Goal: Navigation & Orientation: Find specific page/section

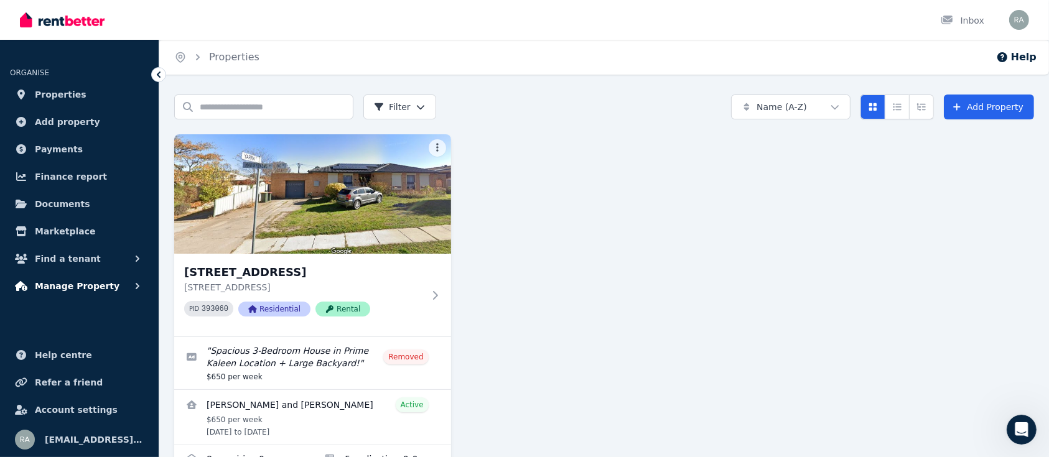
click at [103, 286] on span "Manage Property" at bounding box center [77, 286] width 85 height 15
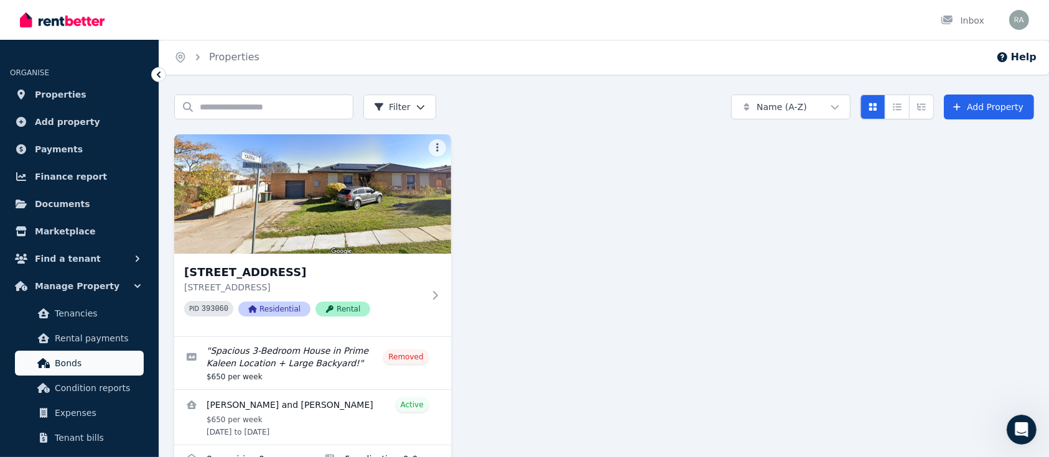
click at [86, 368] on span "Bonds" at bounding box center [97, 363] width 84 height 15
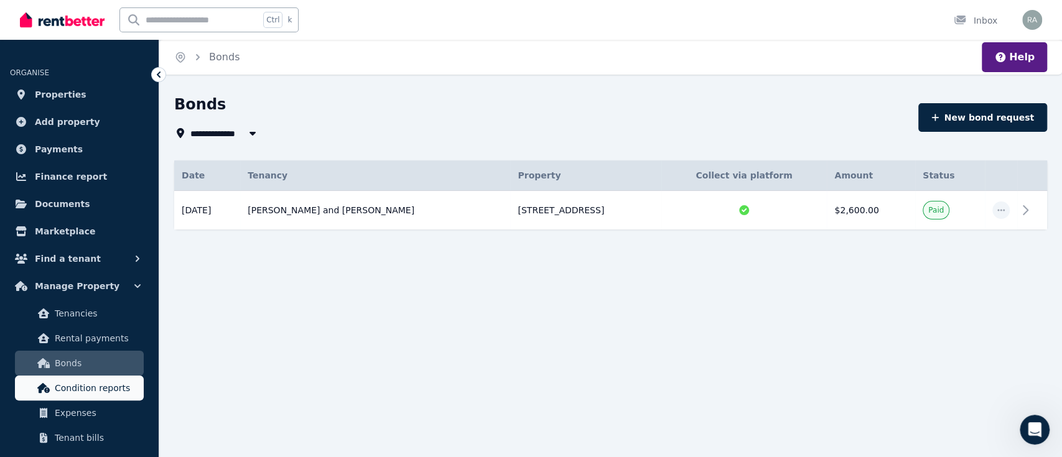
click at [78, 394] on span "Condition reports" at bounding box center [97, 388] width 84 height 15
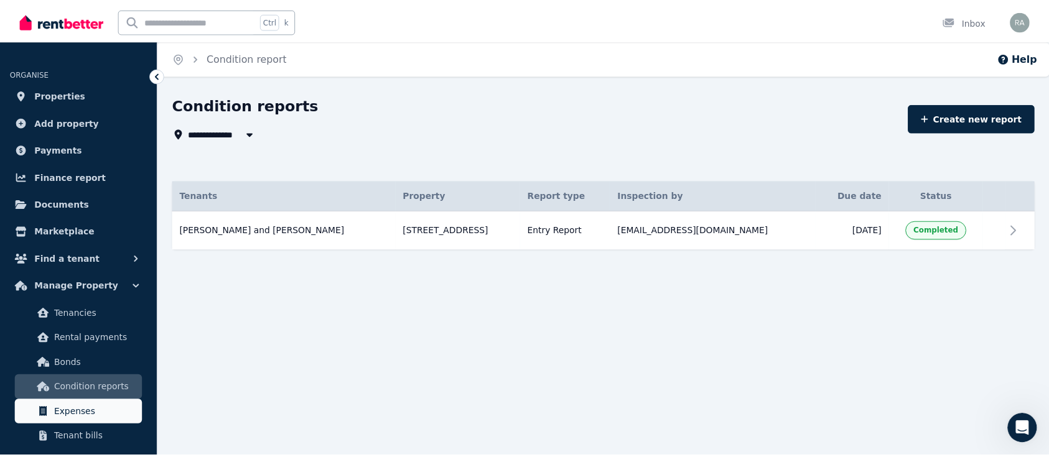
scroll to position [149, 0]
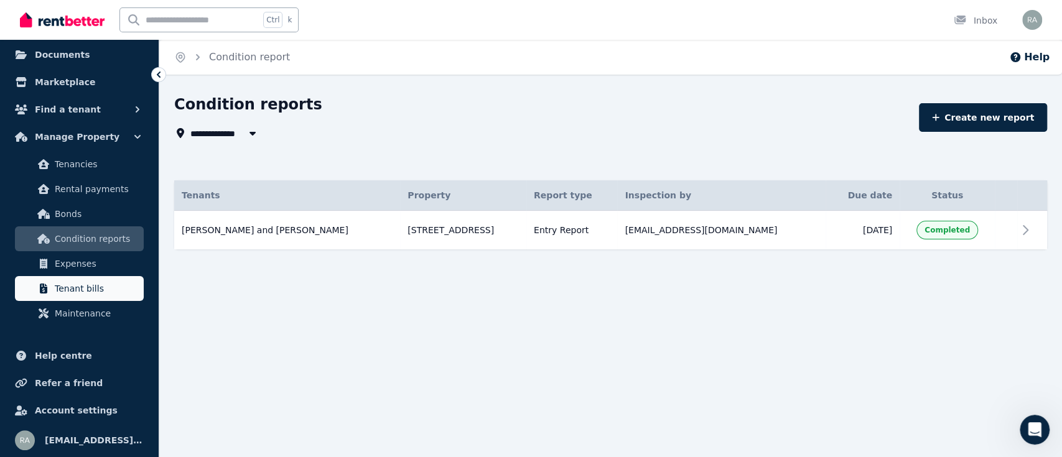
click at [72, 291] on span "Tenant bills" at bounding box center [97, 288] width 84 height 15
